Goal: Information Seeking & Learning: Find specific fact

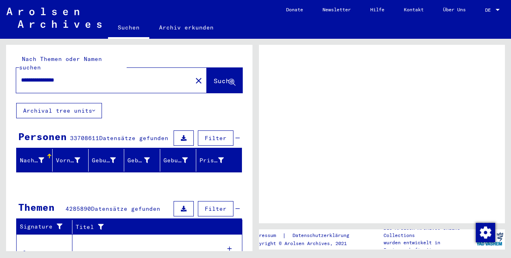
click at [213, 77] on span "Suche" at bounding box center [223, 81] width 20 height 8
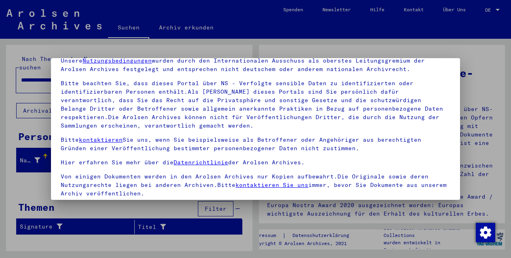
scroll to position [66, 0]
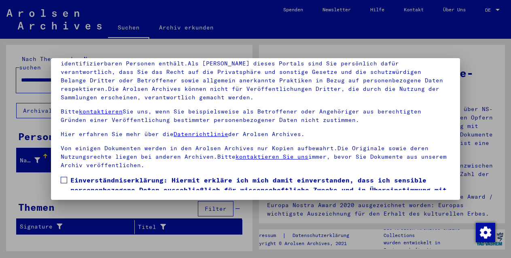
click at [64, 179] on span at bounding box center [64, 180] width 6 height 6
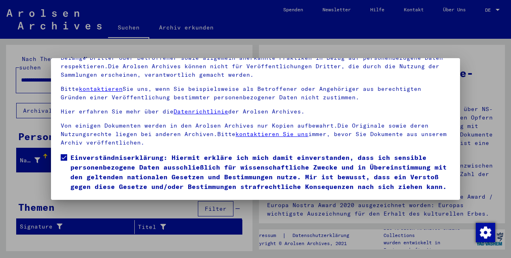
scroll to position [53, 0]
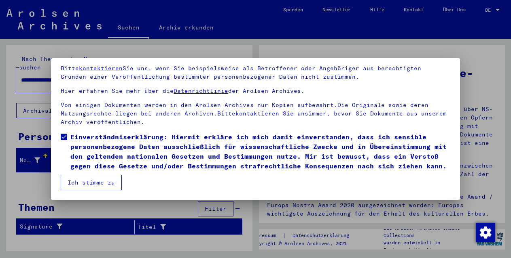
click at [72, 180] on button "Ich stimme zu" at bounding box center [91, 182] width 61 height 15
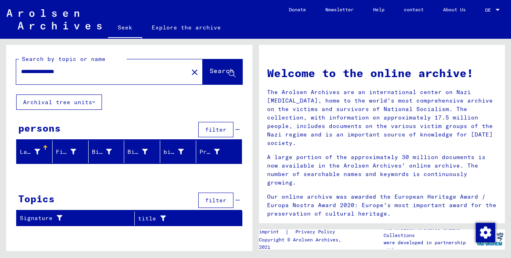
click at [53, 72] on input "**********" at bounding box center [99, 72] width 157 height 8
click at [209, 70] on font "Search" at bounding box center [221, 71] width 24 height 8
click at [216, 127] on font "filter" at bounding box center [215, 129] width 21 height 7
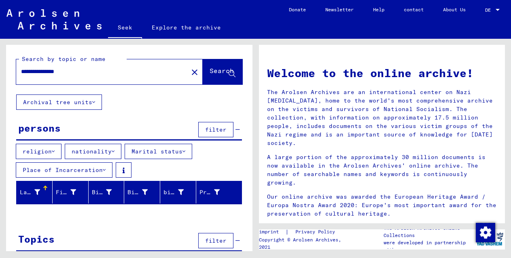
click at [123, 119] on div "**********" at bounding box center [129, 159] width 246 height 228
drag, startPoint x: 49, startPoint y: 73, endPoint x: 7, endPoint y: 73, distance: 41.2
click at [7, 73] on div "**********" at bounding box center [129, 70] width 246 height 50
click at [209, 68] on font "Search" at bounding box center [221, 71] width 24 height 8
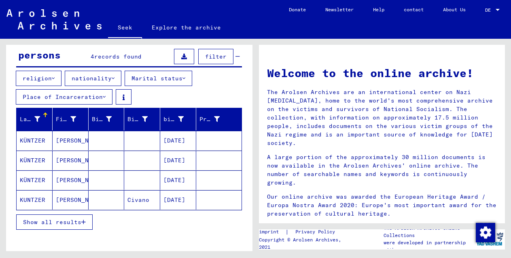
scroll to position [80, 0]
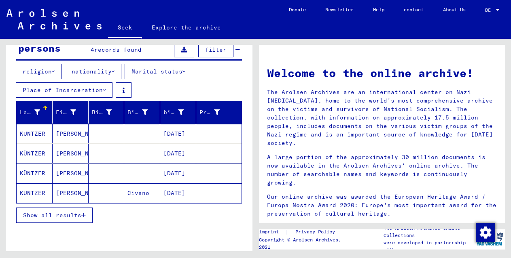
click at [54, 220] on button "Show all results" at bounding box center [54, 215] width 76 height 15
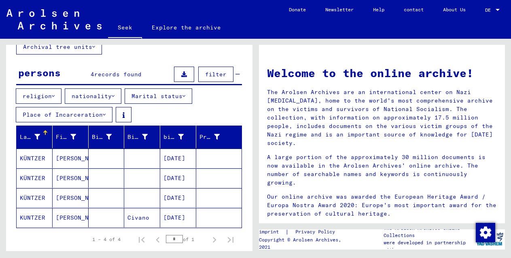
scroll to position [0, 0]
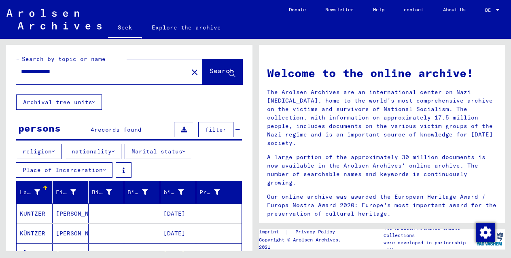
drag, startPoint x: 46, startPoint y: 72, endPoint x: 7, endPoint y: 73, distance: 38.4
click at [7, 73] on div "**********" at bounding box center [129, 70] width 246 height 50
click at [209, 72] on font "Search" at bounding box center [221, 71] width 24 height 8
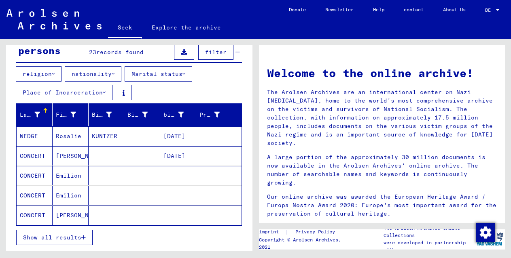
scroll to position [99, 0]
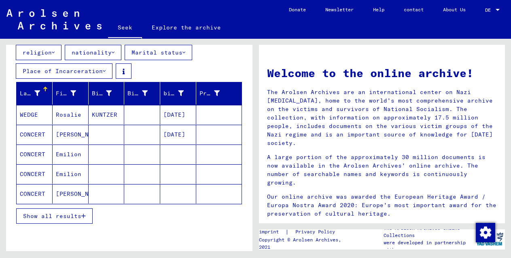
click at [78, 215] on font "Show all results" at bounding box center [52, 216] width 58 height 7
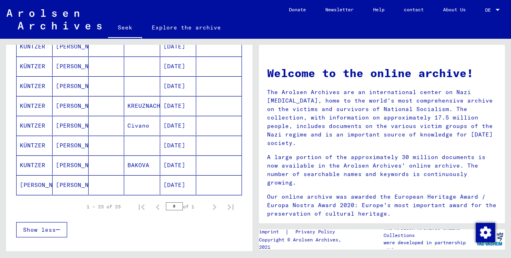
scroll to position [466, 0]
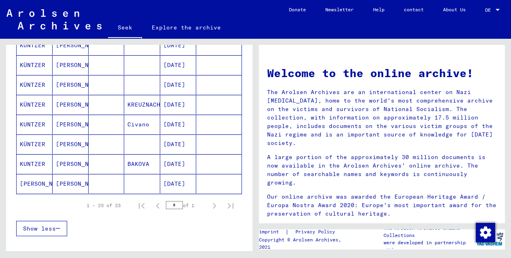
click at [58, 181] on font "[PERSON_NAME]" at bounding box center [79, 183] width 47 height 7
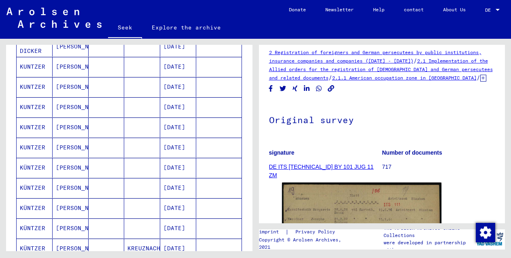
scroll to position [285, 0]
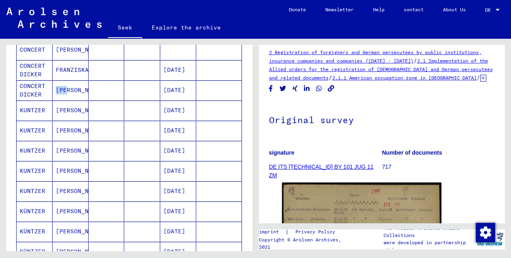
click at [67, 86] on mat-cell "[PERSON_NAME]" at bounding box center [71, 90] width 36 height 20
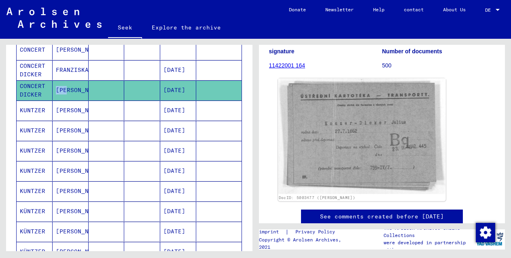
scroll to position [118, 0]
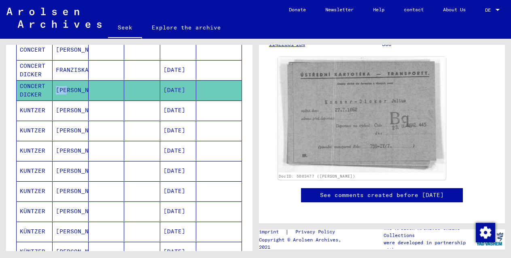
click at [357, 110] on img at bounding box center [361, 115] width 167 height 116
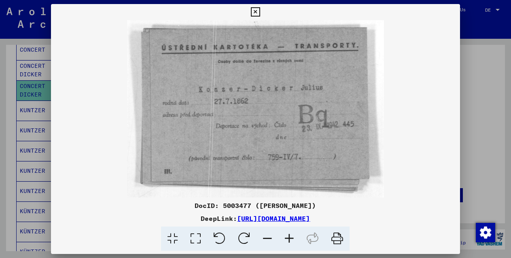
click at [253, 11] on icon at bounding box center [255, 12] width 9 height 10
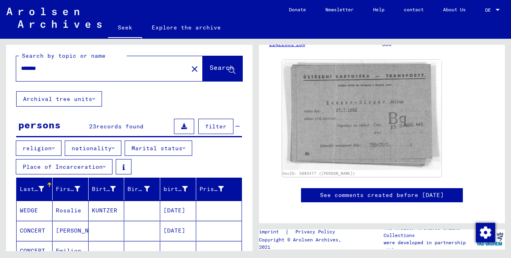
scroll to position [0, 0]
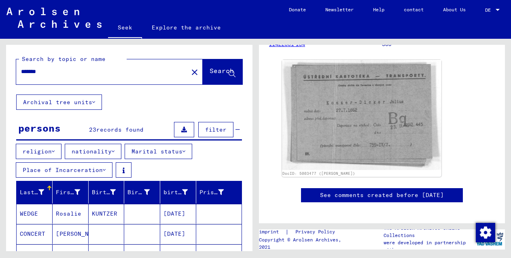
drag, startPoint x: 52, startPoint y: 73, endPoint x: -2, endPoint y: 70, distance: 54.2
click at [0, 70] on html "Seek Explore the archive Donate Newsletter Help contact About Us Seek Explore t…" at bounding box center [255, 129] width 511 height 258
click at [209, 70] on font "Search" at bounding box center [221, 71] width 24 height 8
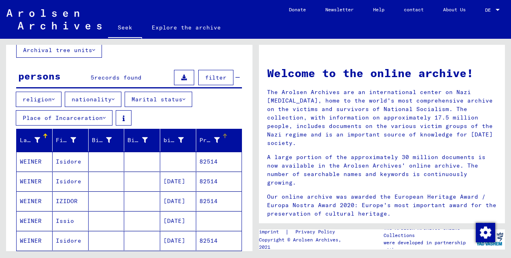
scroll to position [53, 0]
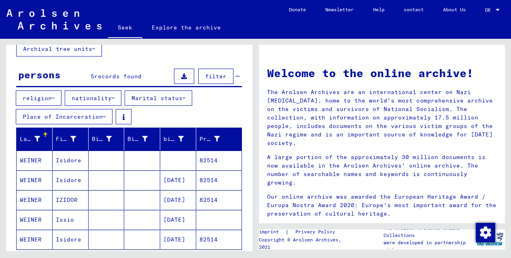
click at [53, 159] on mat-cell "Isidore" at bounding box center [71, 160] width 36 height 19
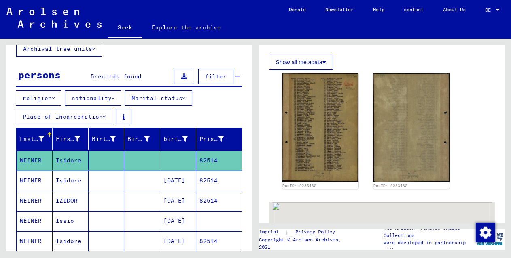
scroll to position [200, 0]
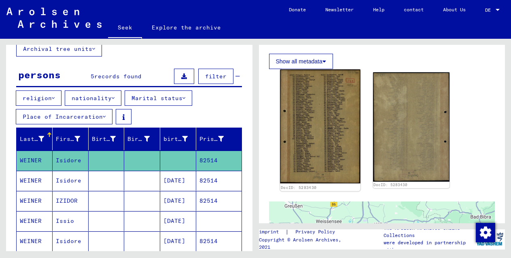
click at [327, 133] on img at bounding box center [320, 127] width 80 height 114
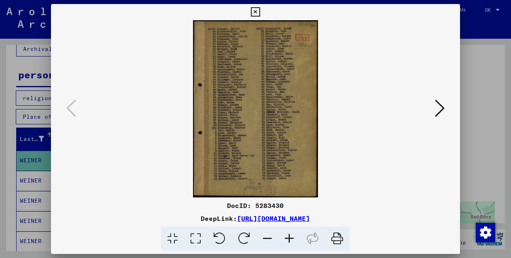
click at [286, 236] on icon at bounding box center [289, 239] width 22 height 25
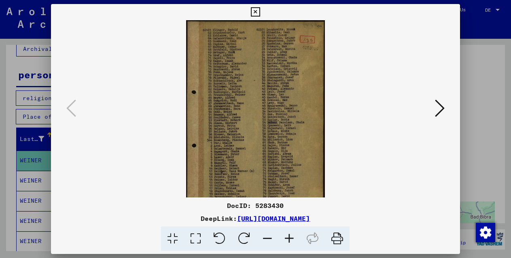
click at [286, 236] on icon at bounding box center [289, 239] width 22 height 25
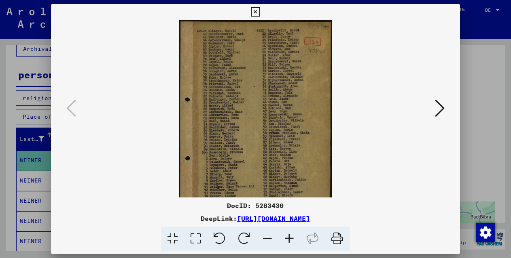
click at [286, 236] on icon at bounding box center [289, 239] width 22 height 25
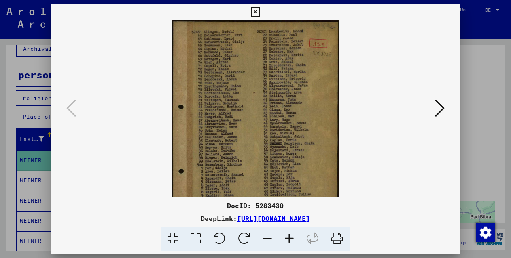
click at [286, 236] on icon at bounding box center [289, 239] width 22 height 25
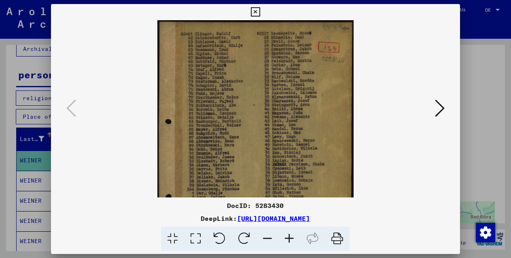
click at [286, 236] on icon at bounding box center [289, 239] width 22 height 25
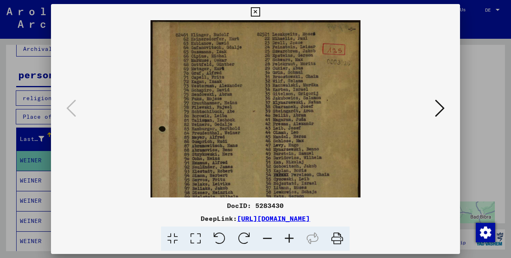
click at [286, 236] on icon at bounding box center [289, 239] width 22 height 25
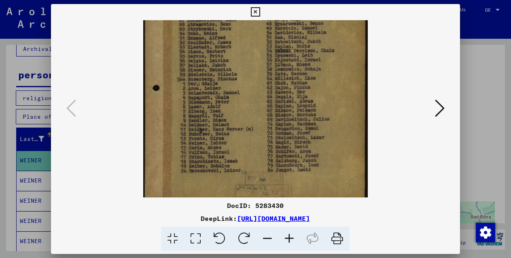
scroll to position [142, 0]
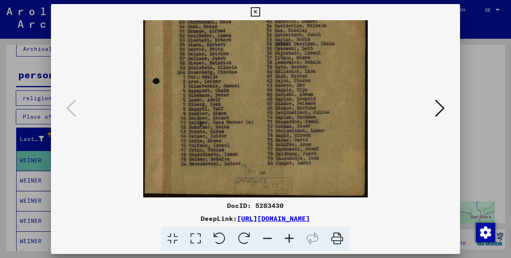
drag, startPoint x: 267, startPoint y: 157, endPoint x: 259, endPoint y: 9, distance: 147.8
click at [259, 9] on div "DocID: 5283430 DeepLink: [URL][DOMAIN_NAME]" at bounding box center [255, 127] width 408 height 247
drag, startPoint x: 267, startPoint y: 135, endPoint x: 267, endPoint y: 115, distance: 20.6
click at [267, 115] on img at bounding box center [255, 38] width 224 height 319
click at [252, 11] on icon at bounding box center [255, 12] width 9 height 10
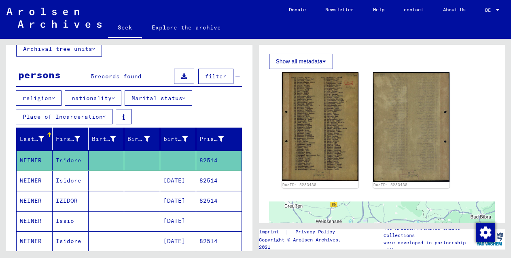
click at [59, 198] on font "IZIDOR" at bounding box center [67, 200] width 22 height 7
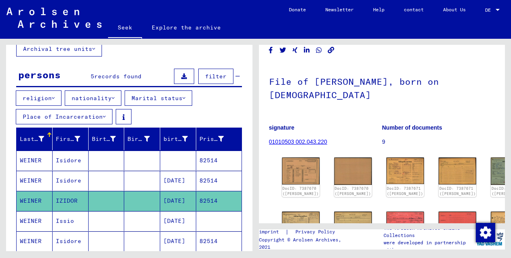
scroll to position [29, 0]
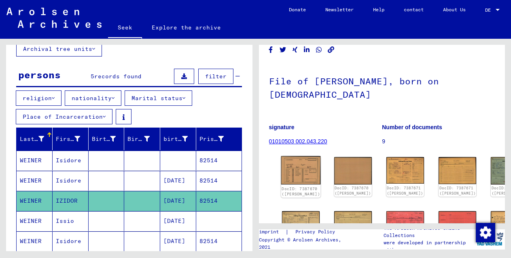
click at [287, 164] on img at bounding box center [301, 170] width 40 height 28
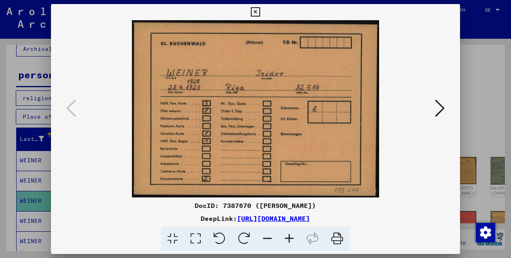
click at [436, 108] on icon at bounding box center [440, 108] width 10 height 19
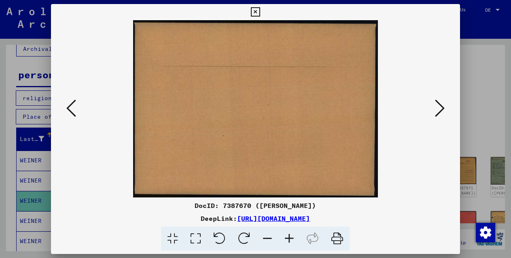
click at [439, 108] on icon at bounding box center [440, 108] width 10 height 19
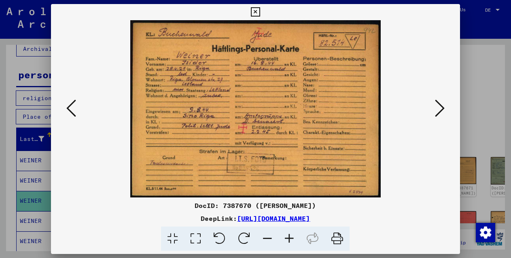
click at [439, 108] on icon at bounding box center [440, 108] width 10 height 19
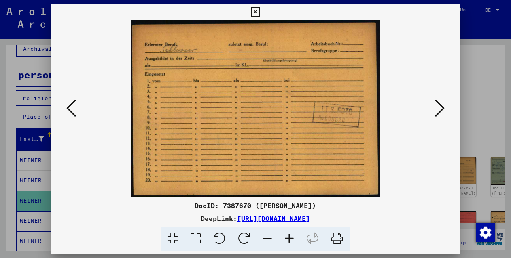
click at [439, 108] on icon at bounding box center [440, 108] width 10 height 19
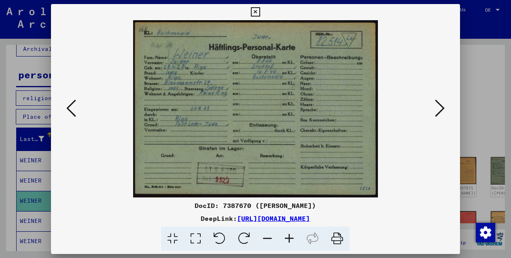
click at [439, 108] on icon at bounding box center [440, 108] width 10 height 19
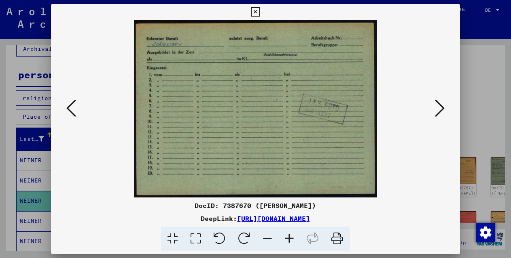
click at [258, 9] on icon at bounding box center [255, 12] width 9 height 10
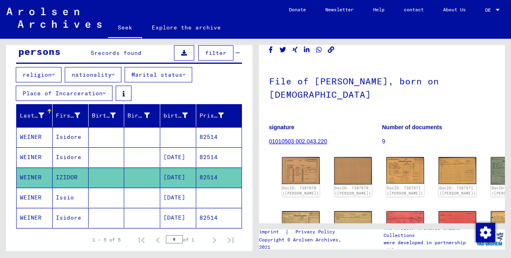
scroll to position [88, 0]
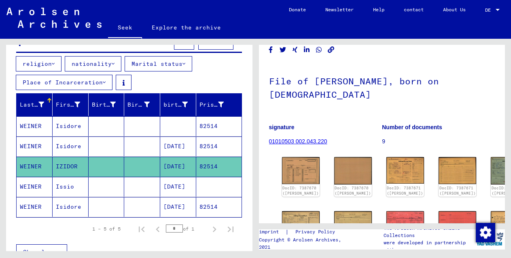
click at [67, 209] on font "Isidore" at bounding box center [68, 206] width 25 height 7
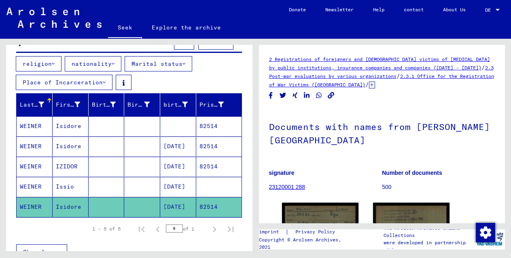
scroll to position [71, 0]
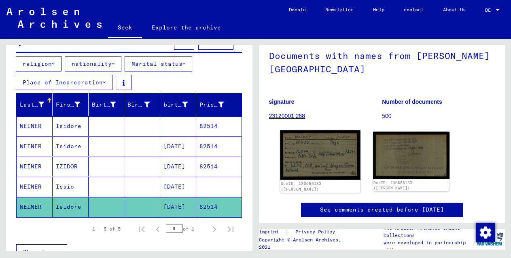
click at [312, 156] on img at bounding box center [320, 156] width 80 height 50
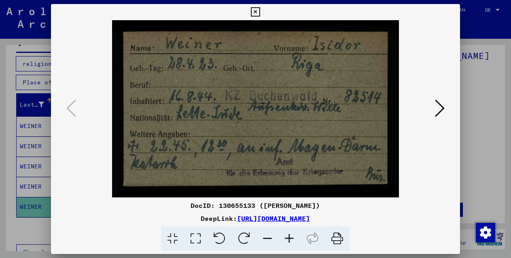
click at [437, 111] on icon at bounding box center [440, 108] width 10 height 19
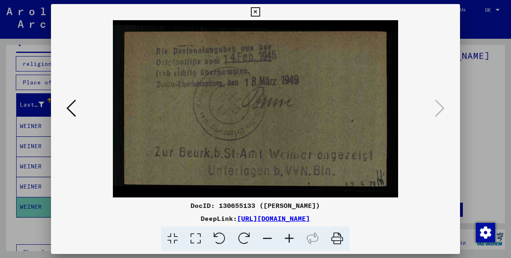
click at [67, 105] on icon at bounding box center [71, 108] width 10 height 19
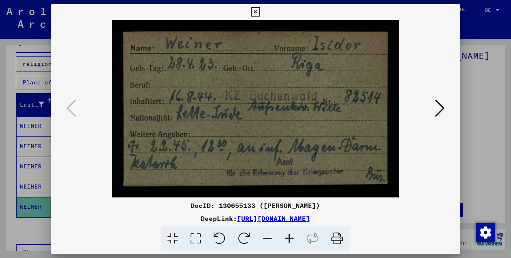
click at [339, 241] on icon at bounding box center [337, 239] width 25 height 25
click at [256, 10] on icon at bounding box center [255, 12] width 9 height 10
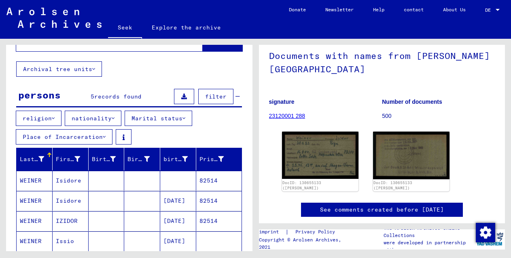
scroll to position [0, 0]
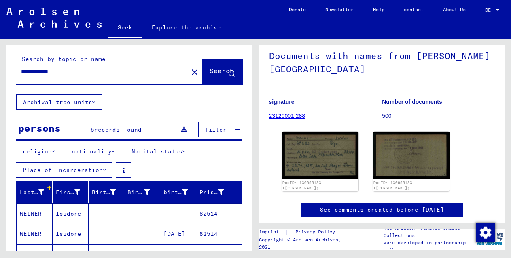
click at [29, 70] on input "**********" at bounding box center [102, 72] width 162 height 8
type input "**********"
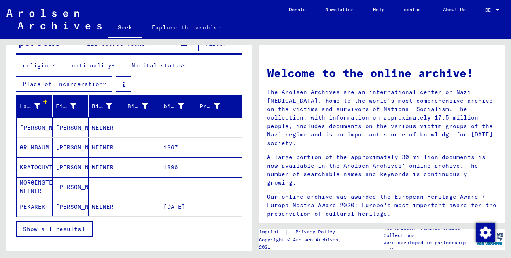
scroll to position [111, 0]
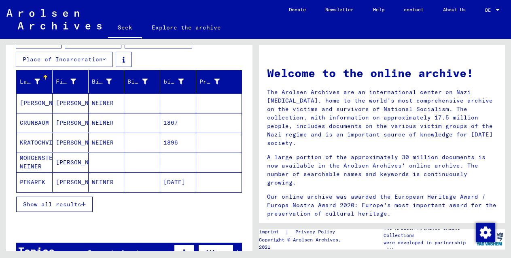
click at [76, 202] on font "Show all results" at bounding box center [52, 204] width 58 height 7
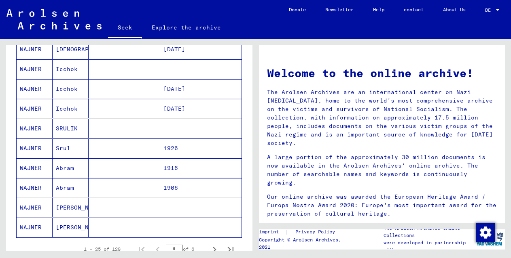
scroll to position [513, 0]
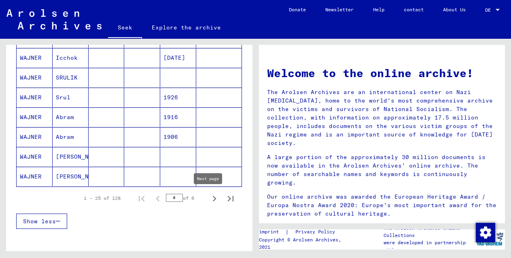
click at [209, 199] on icon "Next page" at bounding box center [214, 198] width 11 height 11
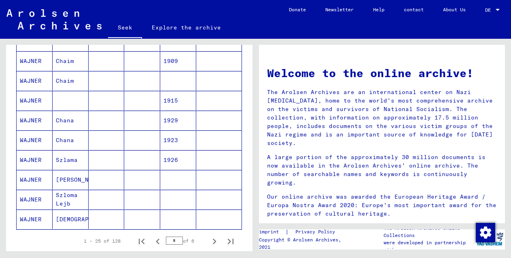
scroll to position [653, 0]
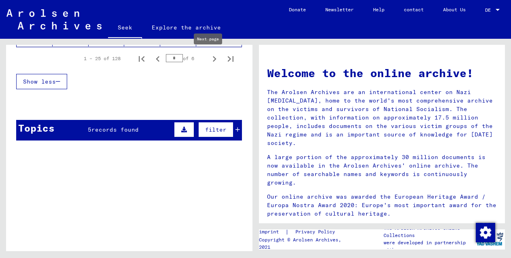
click at [213, 60] on icon "Next page" at bounding box center [215, 59] width 4 height 6
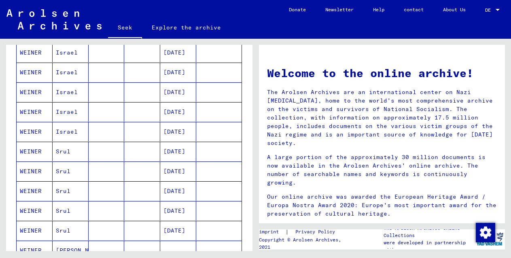
scroll to position [363, 0]
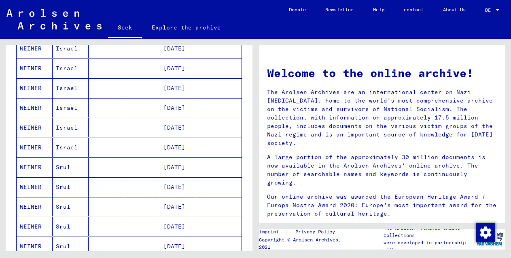
click at [61, 146] on font "Israel" at bounding box center [67, 147] width 22 height 7
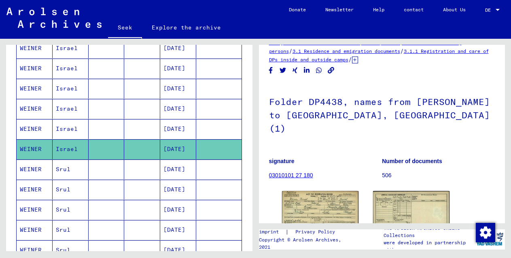
scroll to position [44, 0]
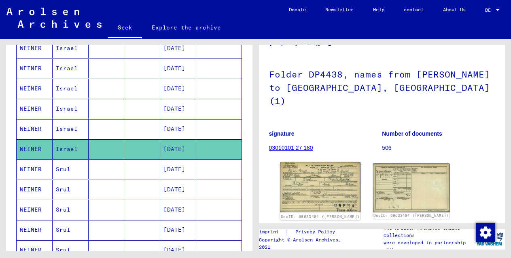
click at [308, 163] on img at bounding box center [320, 188] width 80 height 50
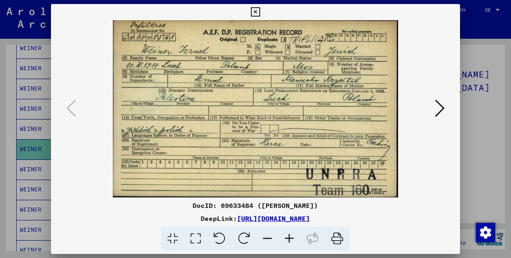
click at [257, 11] on icon at bounding box center [255, 12] width 9 height 10
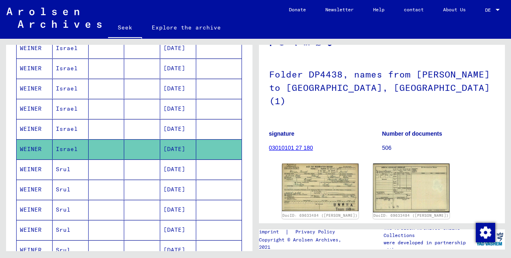
click at [63, 129] on font "Israel" at bounding box center [67, 128] width 22 height 7
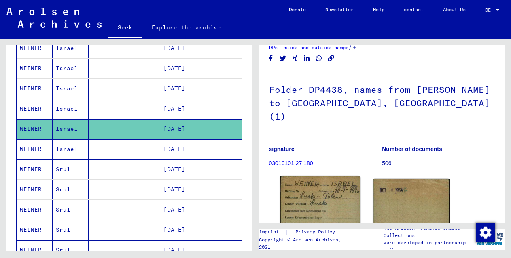
scroll to position [33, 0]
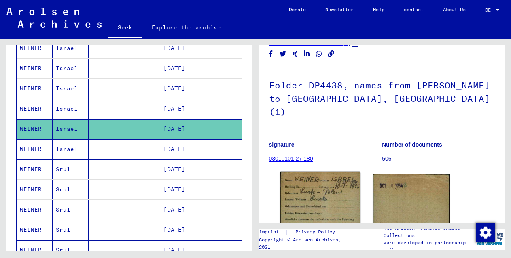
click at [315, 186] on img at bounding box center [320, 229] width 80 height 115
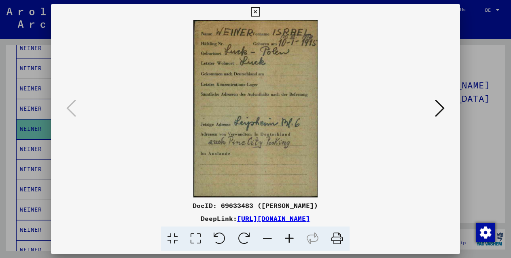
click at [256, 11] on icon at bounding box center [255, 12] width 9 height 10
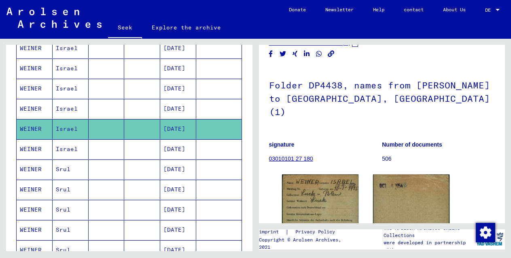
click at [63, 107] on font "Israel" at bounding box center [67, 108] width 22 height 7
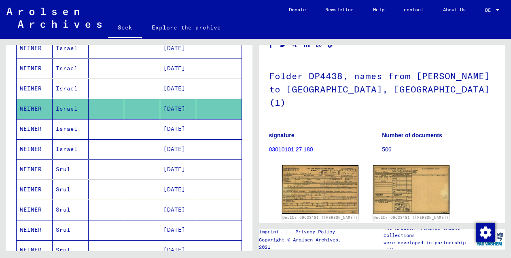
scroll to position [53, 0]
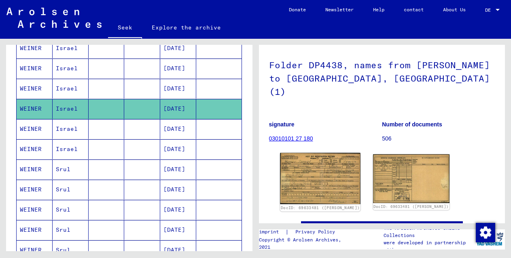
click at [308, 164] on img at bounding box center [320, 178] width 80 height 51
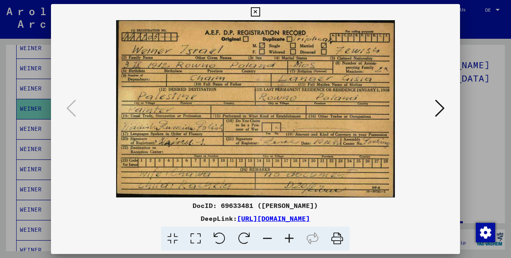
click at [256, 11] on icon at bounding box center [255, 12] width 9 height 10
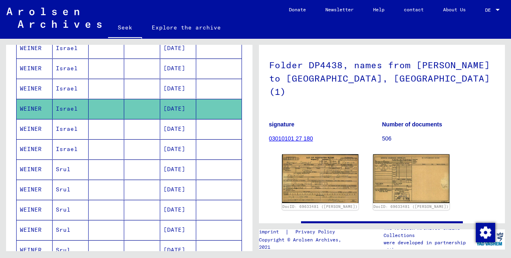
click at [44, 91] on mat-cell "WEINER" at bounding box center [35, 89] width 36 height 20
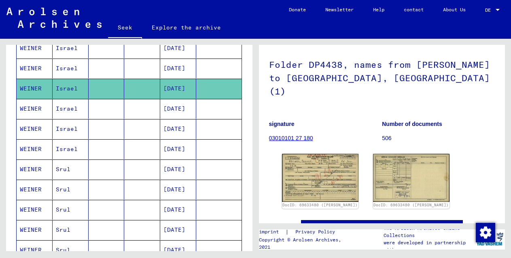
scroll to position [62, 0]
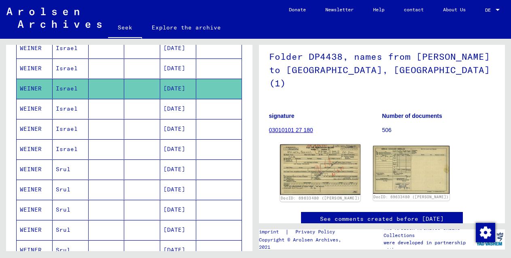
click at [311, 149] on img at bounding box center [320, 170] width 80 height 51
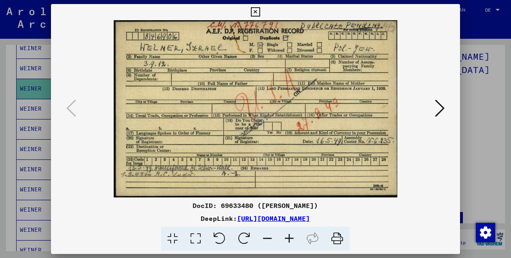
click at [258, 11] on icon at bounding box center [255, 12] width 9 height 10
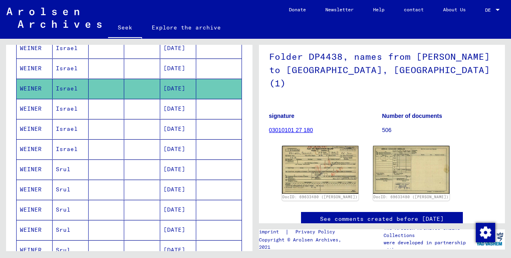
click at [55, 61] on mat-cell "Israel" at bounding box center [71, 69] width 36 height 20
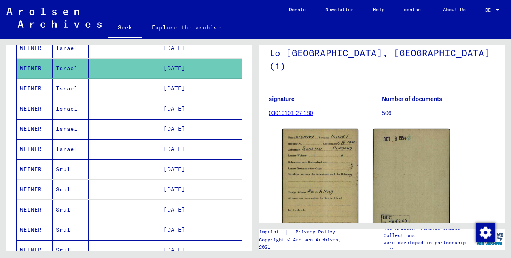
scroll to position [83, 0]
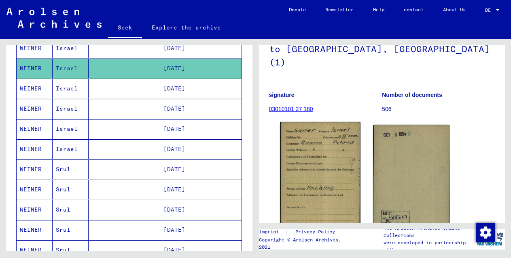
click at [323, 146] on img at bounding box center [320, 178] width 80 height 112
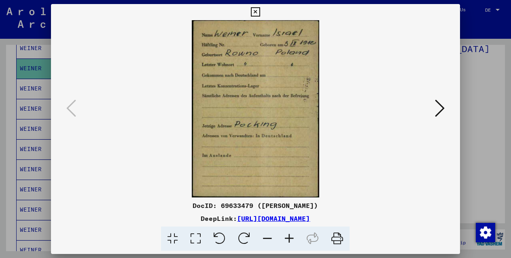
click at [251, 10] on icon at bounding box center [255, 12] width 9 height 10
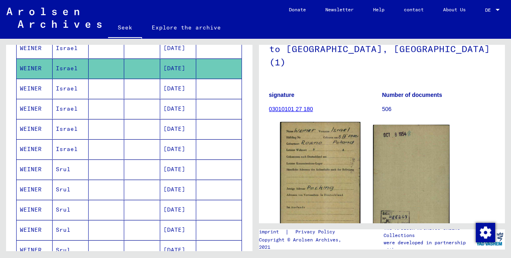
click at [323, 151] on img at bounding box center [320, 178] width 80 height 112
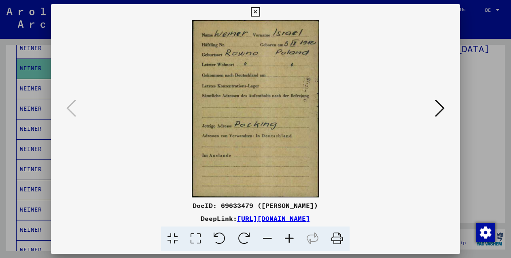
click at [258, 11] on icon at bounding box center [255, 12] width 9 height 10
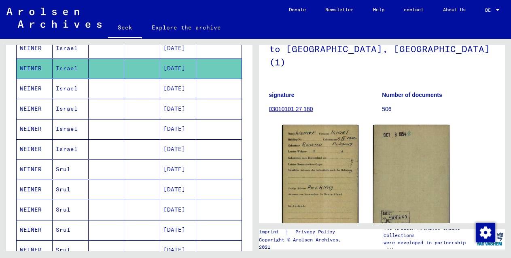
click at [72, 47] on font "Israel" at bounding box center [67, 47] width 22 height 7
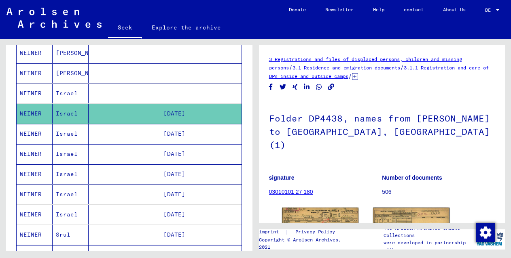
scroll to position [275, 0]
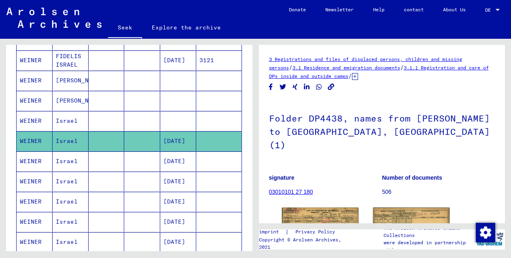
click at [64, 120] on font "Israel" at bounding box center [67, 120] width 22 height 7
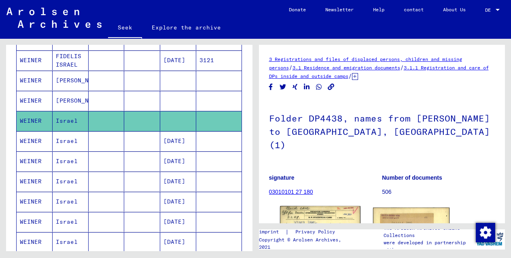
click at [321, 215] on img at bounding box center [320, 234] width 80 height 57
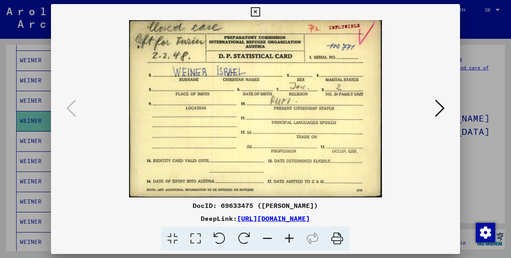
click at [435, 116] on icon at bounding box center [440, 108] width 10 height 19
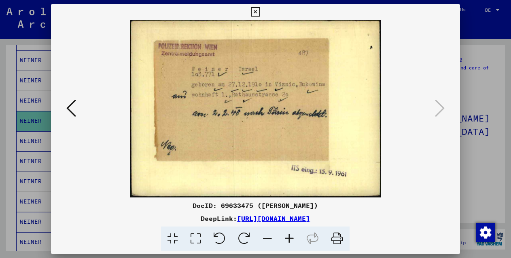
click at [255, 10] on icon at bounding box center [255, 12] width 9 height 10
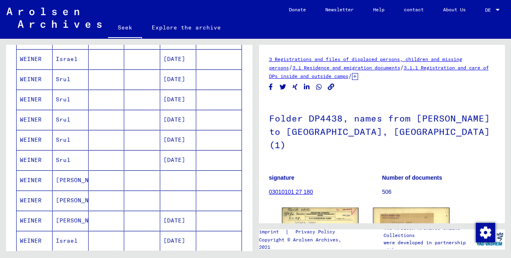
scroll to position [563, 0]
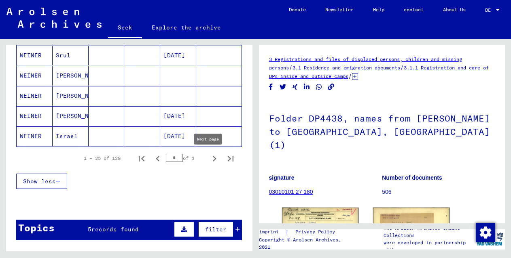
click at [213, 161] on icon "Next page" at bounding box center [215, 159] width 4 height 6
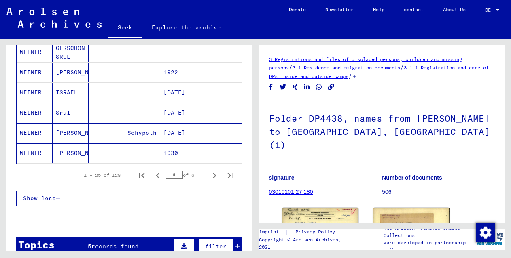
scroll to position [533, 0]
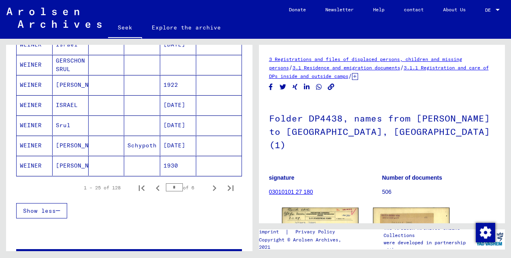
click at [65, 106] on font "ISRAEL" at bounding box center [67, 104] width 22 height 7
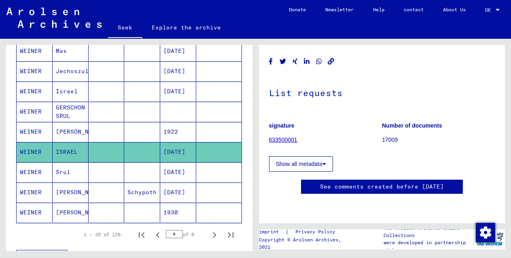
scroll to position [486, 0]
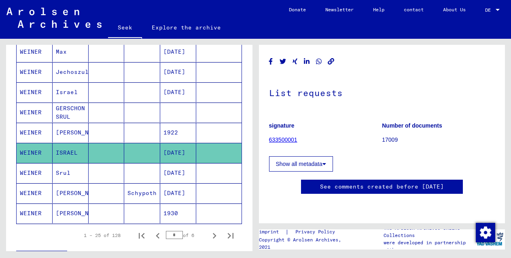
click at [65, 92] on font "Israel" at bounding box center [67, 92] width 22 height 7
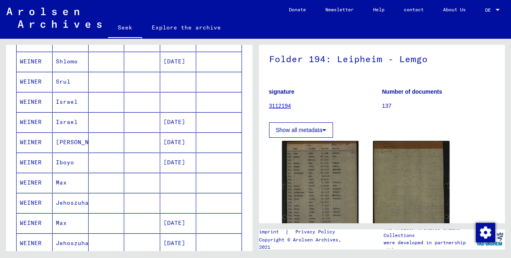
scroll to position [272, 0]
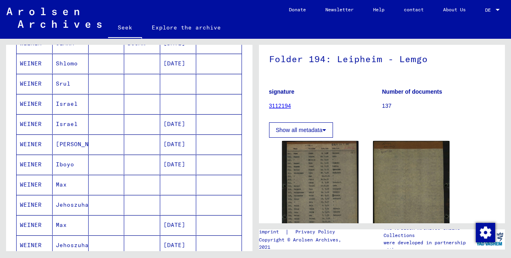
click at [65, 122] on font "Israel" at bounding box center [67, 123] width 22 height 7
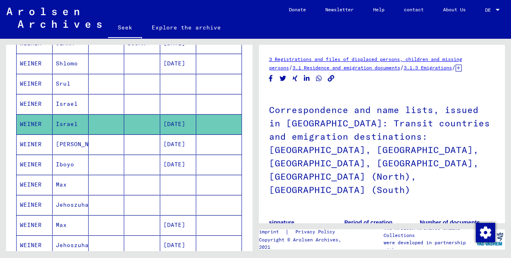
click at [60, 104] on font "Israel" at bounding box center [67, 103] width 22 height 7
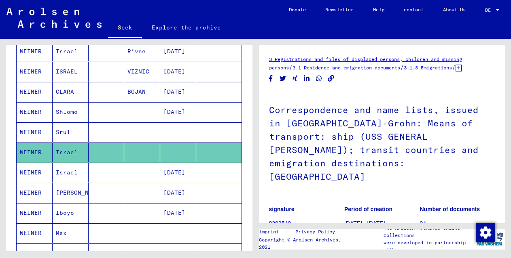
scroll to position [222, 0]
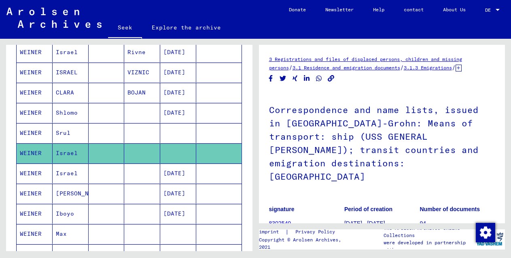
click at [73, 70] on font "ISRAEL" at bounding box center [67, 72] width 22 height 7
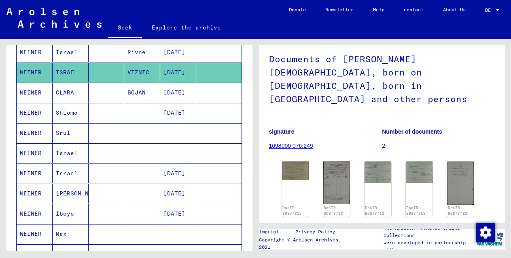
scroll to position [63, 0]
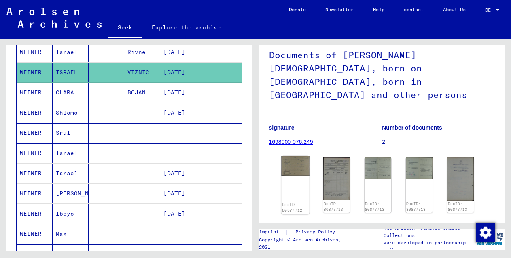
click at [294, 156] on img at bounding box center [295, 165] width 28 height 19
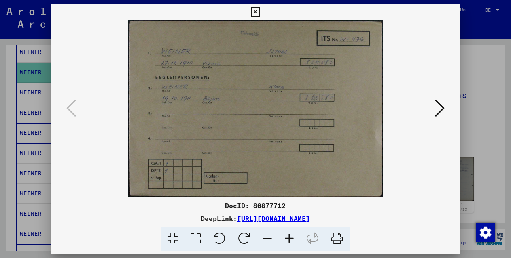
click at [254, 15] on icon at bounding box center [255, 12] width 9 height 10
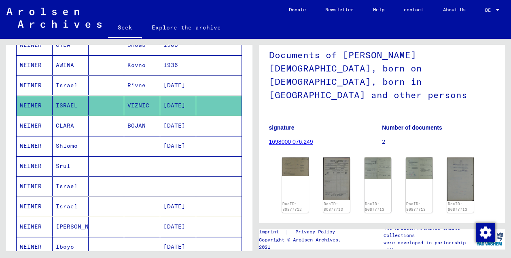
scroll to position [172, 0]
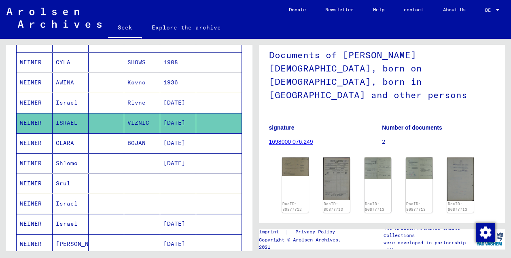
click at [57, 104] on font "Israel" at bounding box center [67, 102] width 22 height 7
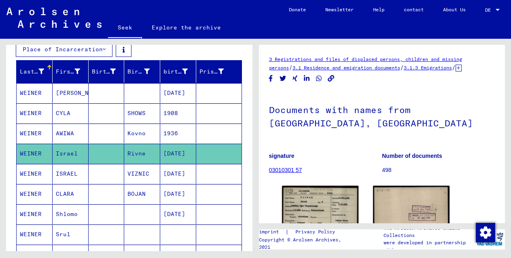
click at [72, 95] on font "[PERSON_NAME]" at bounding box center [79, 92] width 47 height 7
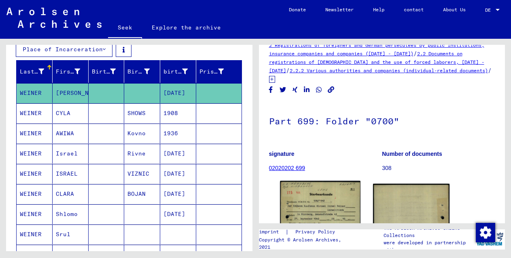
click at [329, 201] on img at bounding box center [320, 238] width 80 height 115
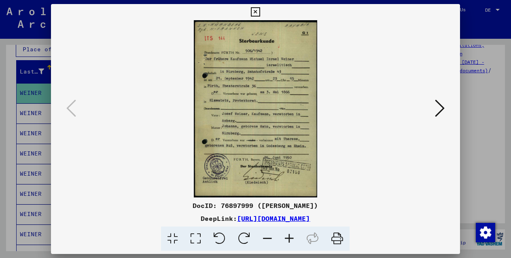
click at [257, 10] on icon at bounding box center [255, 12] width 9 height 10
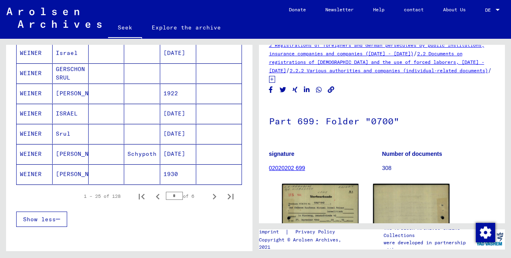
scroll to position [526, 0]
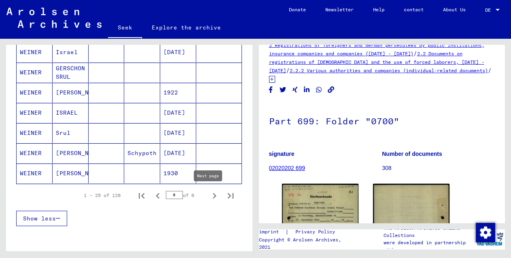
click at [209, 196] on icon "Next page" at bounding box center [214, 195] width 11 height 11
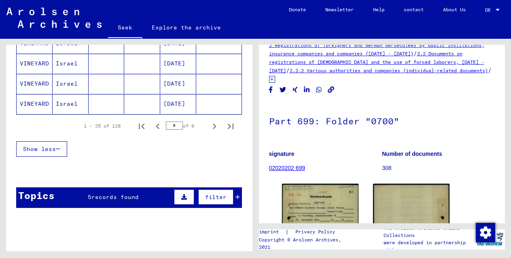
scroll to position [600, 0]
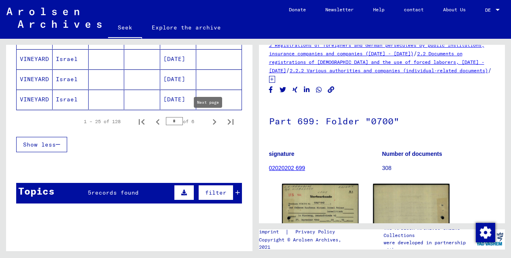
click at [209, 121] on icon "Next page" at bounding box center [214, 121] width 11 height 11
type input "*"
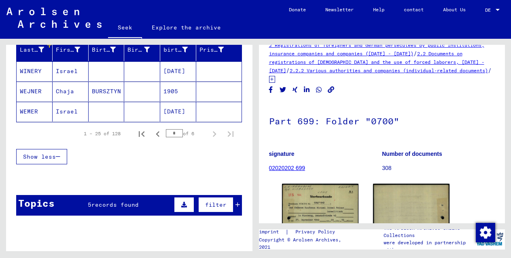
scroll to position [136, 0]
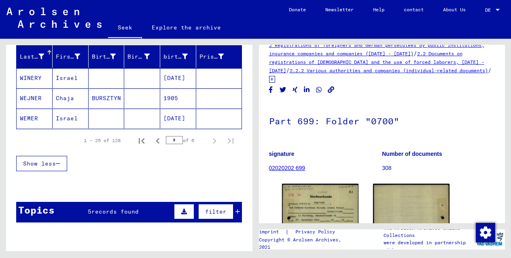
click at [75, 119] on font "Israel" at bounding box center [67, 118] width 22 height 7
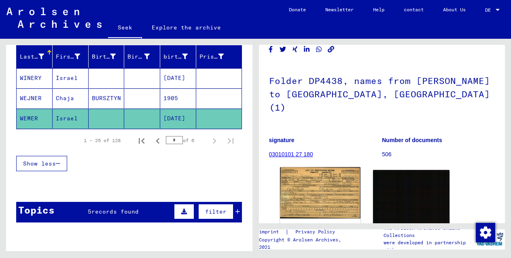
scroll to position [53, 0]
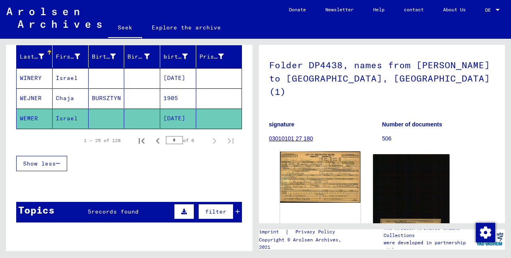
click at [321, 162] on img at bounding box center [320, 177] width 80 height 51
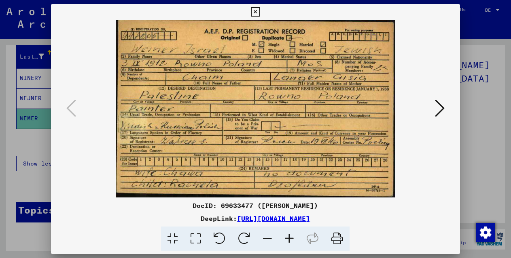
click at [255, 14] on icon at bounding box center [255, 12] width 9 height 10
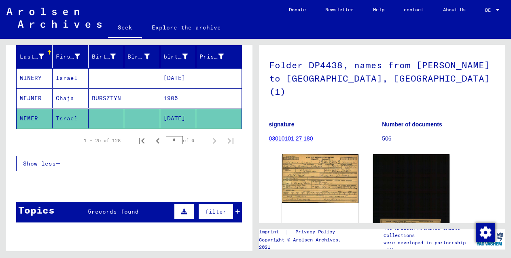
click at [59, 77] on font "Israel" at bounding box center [67, 77] width 22 height 7
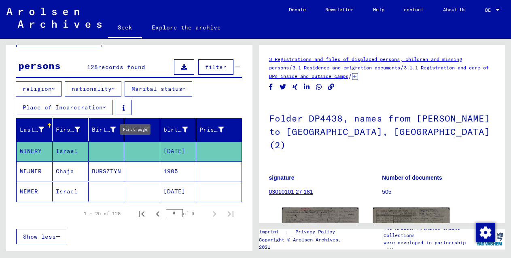
scroll to position [57, 0]
